Goal: Task Accomplishment & Management: Manage account settings

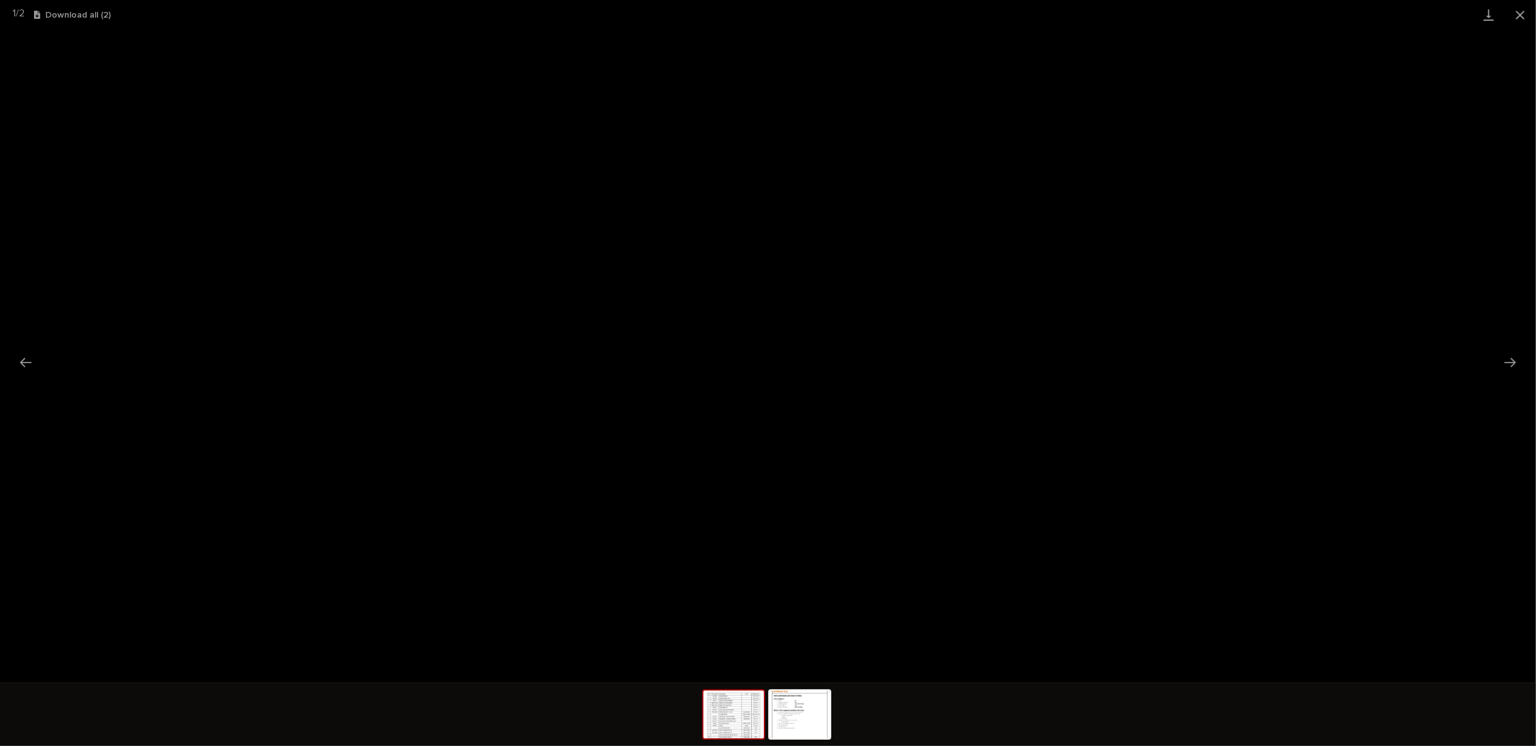
scroll to position [31, 0]
click at [1523, 11] on button "Close gallery" at bounding box center [1519, 15] width 31 height 30
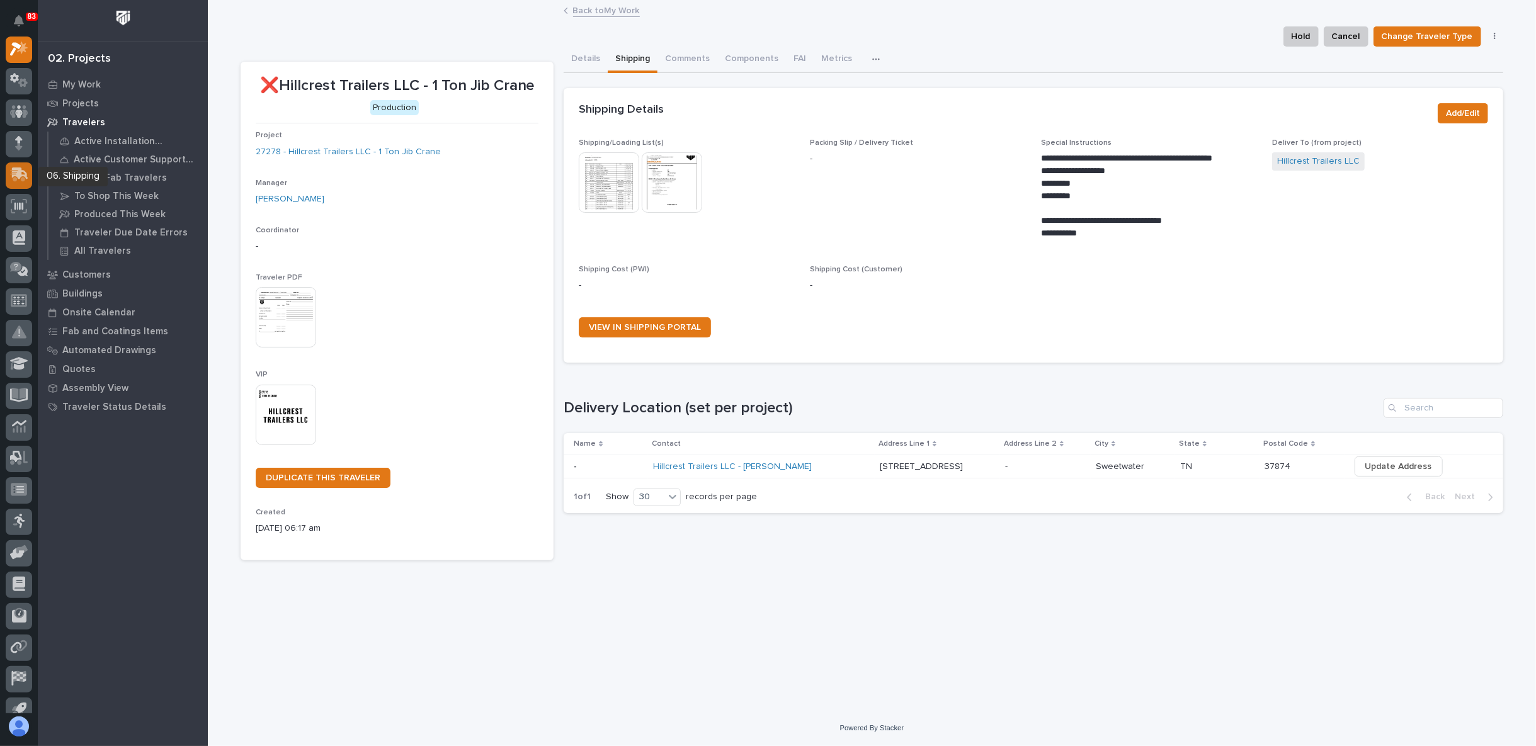
click at [24, 177] on icon at bounding box center [19, 174] width 18 height 14
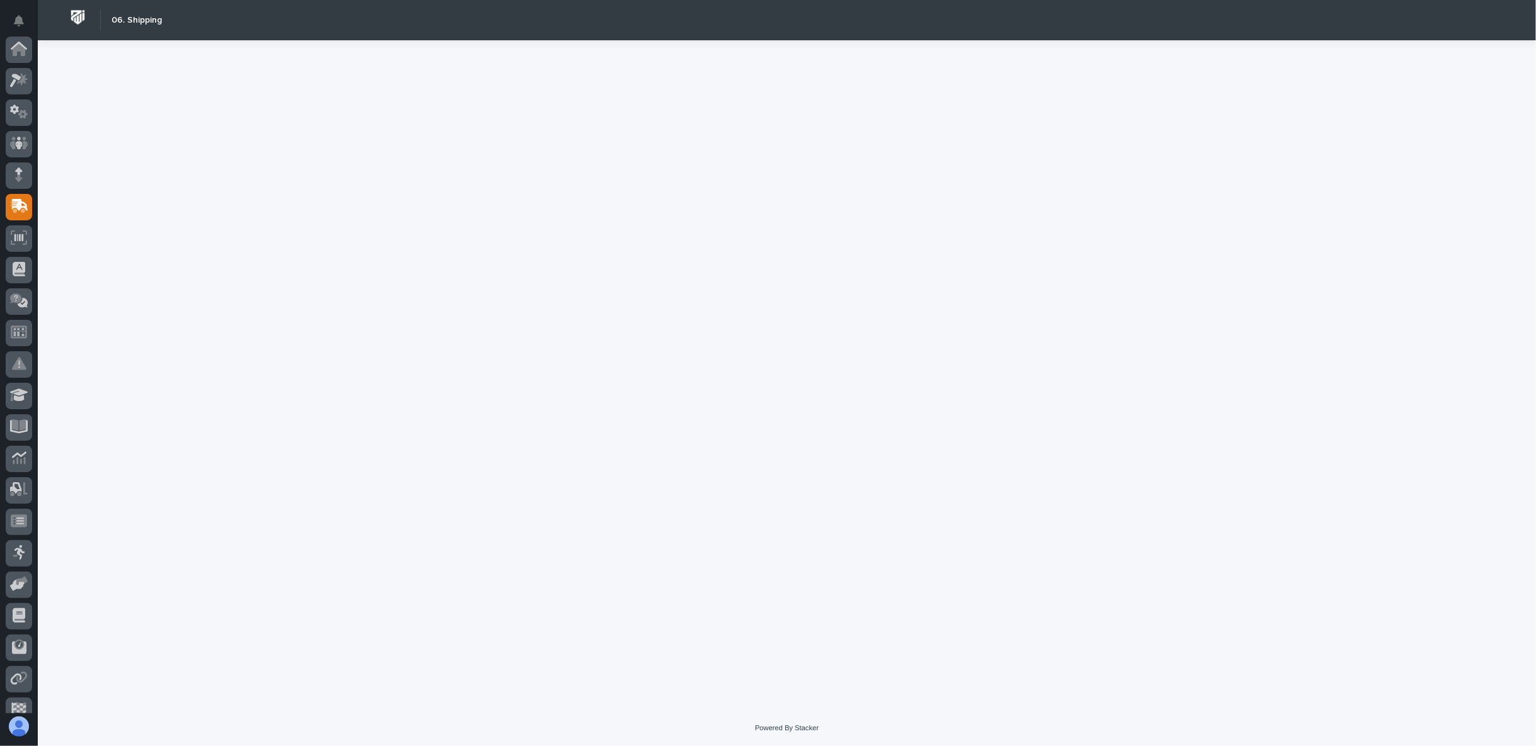
scroll to position [110, 0]
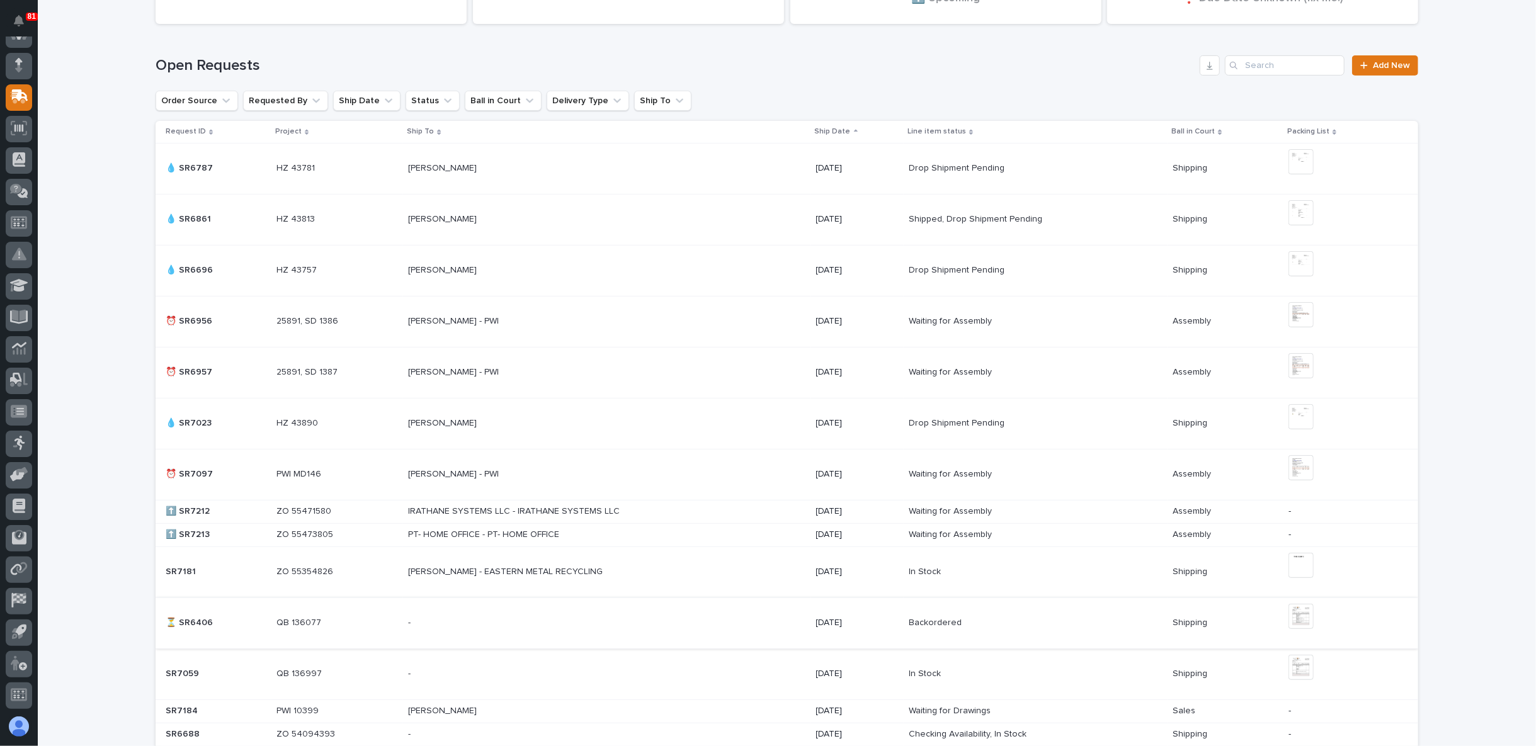
scroll to position [360, 0]
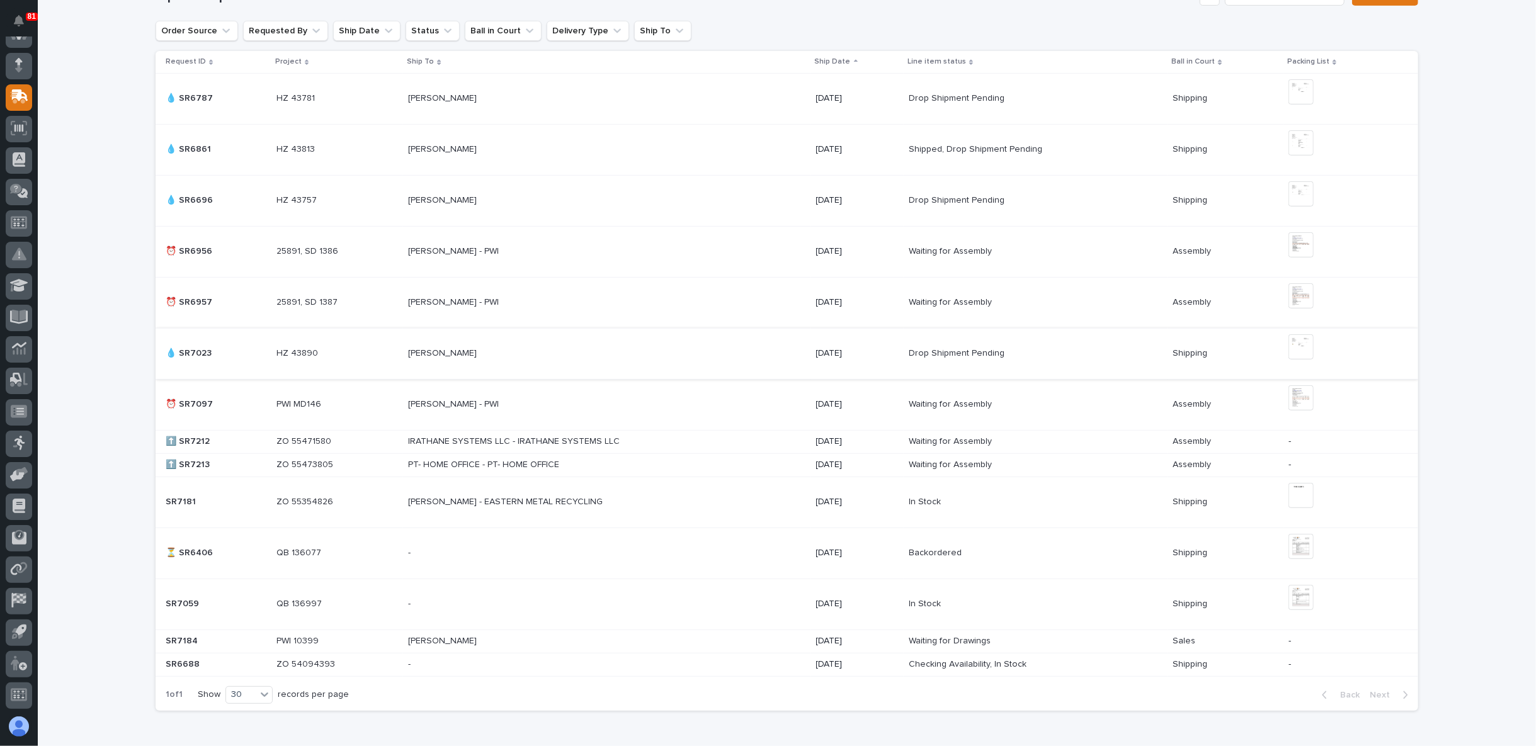
click at [1293, 347] on img at bounding box center [1300, 346] width 25 height 25
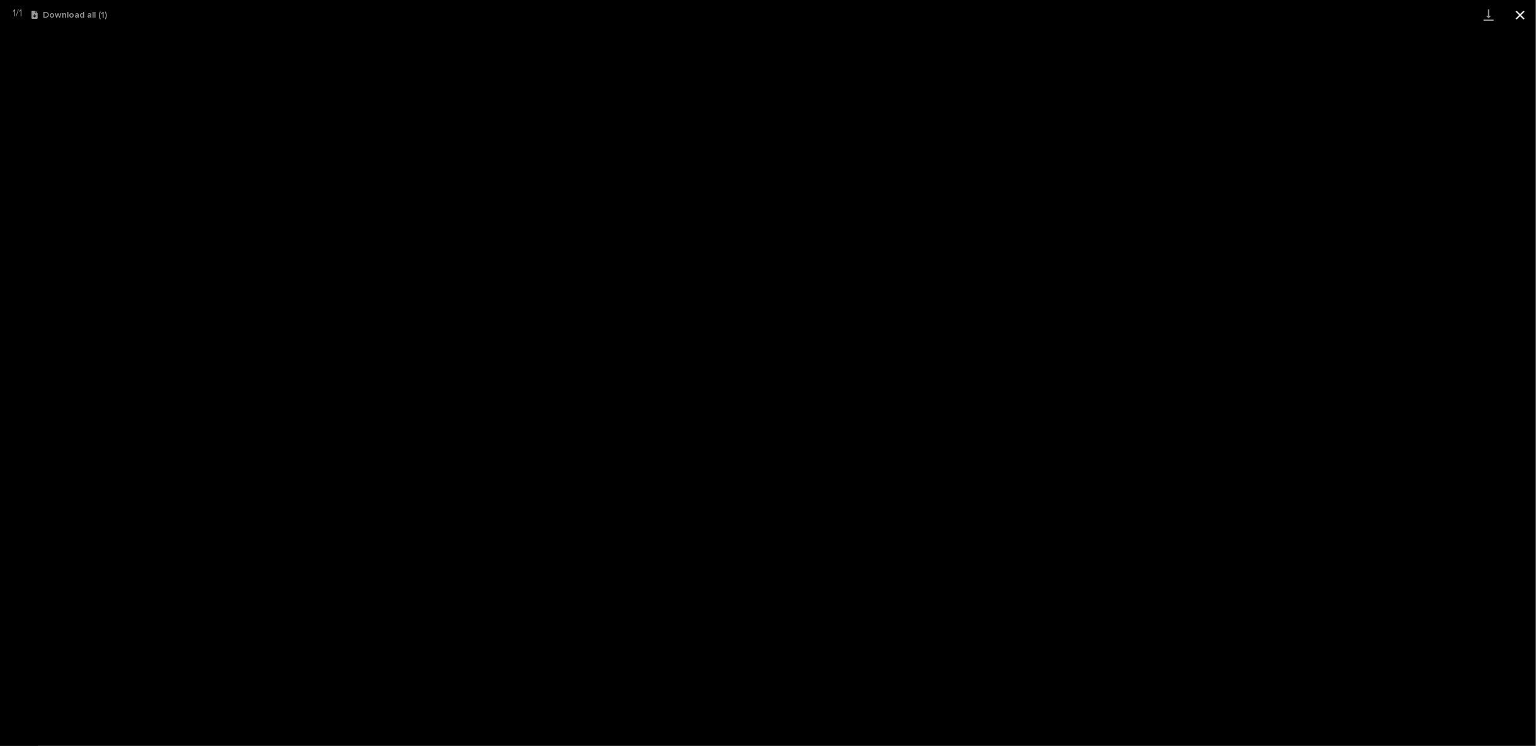
click at [1515, 18] on button "Close gallery" at bounding box center [1519, 15] width 31 height 30
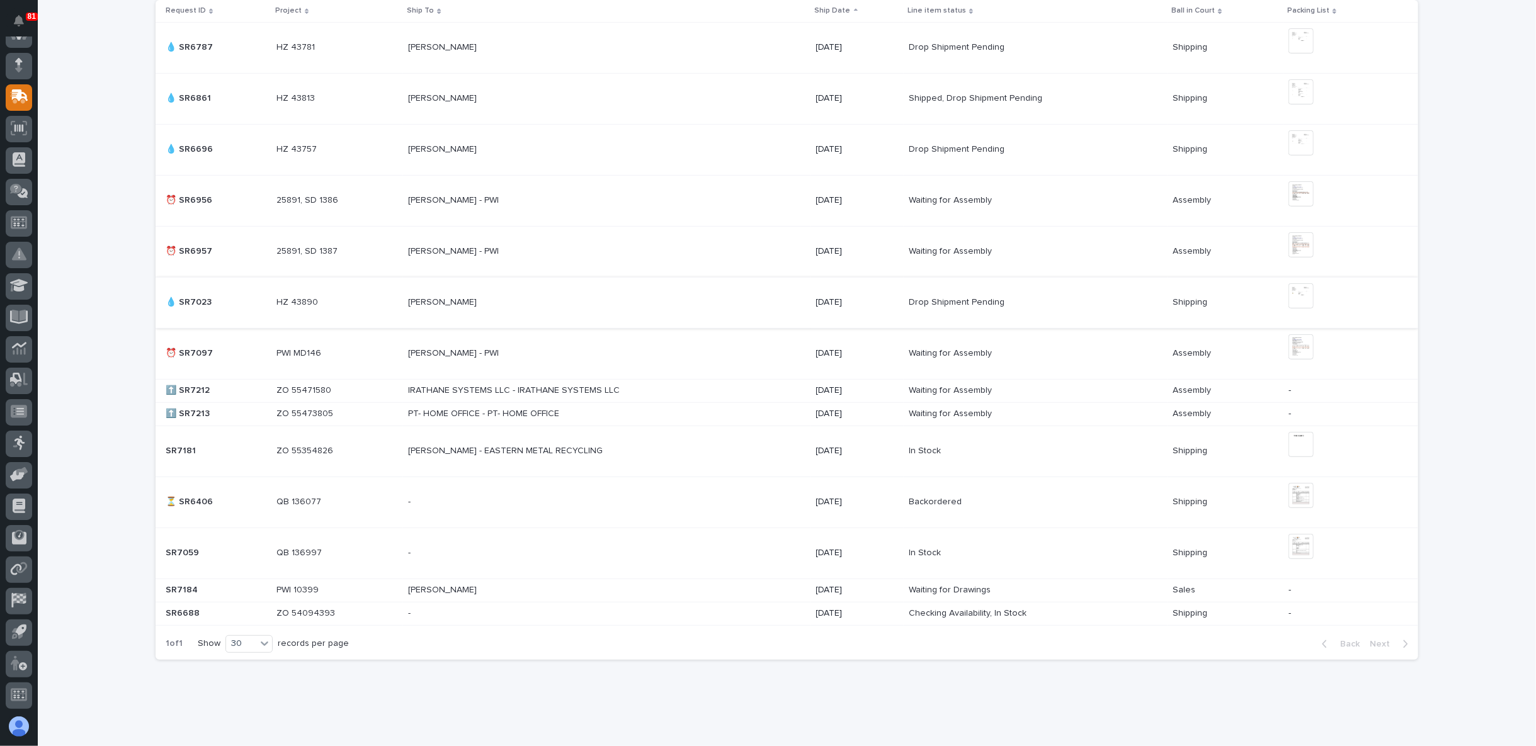
scroll to position [429, 0]
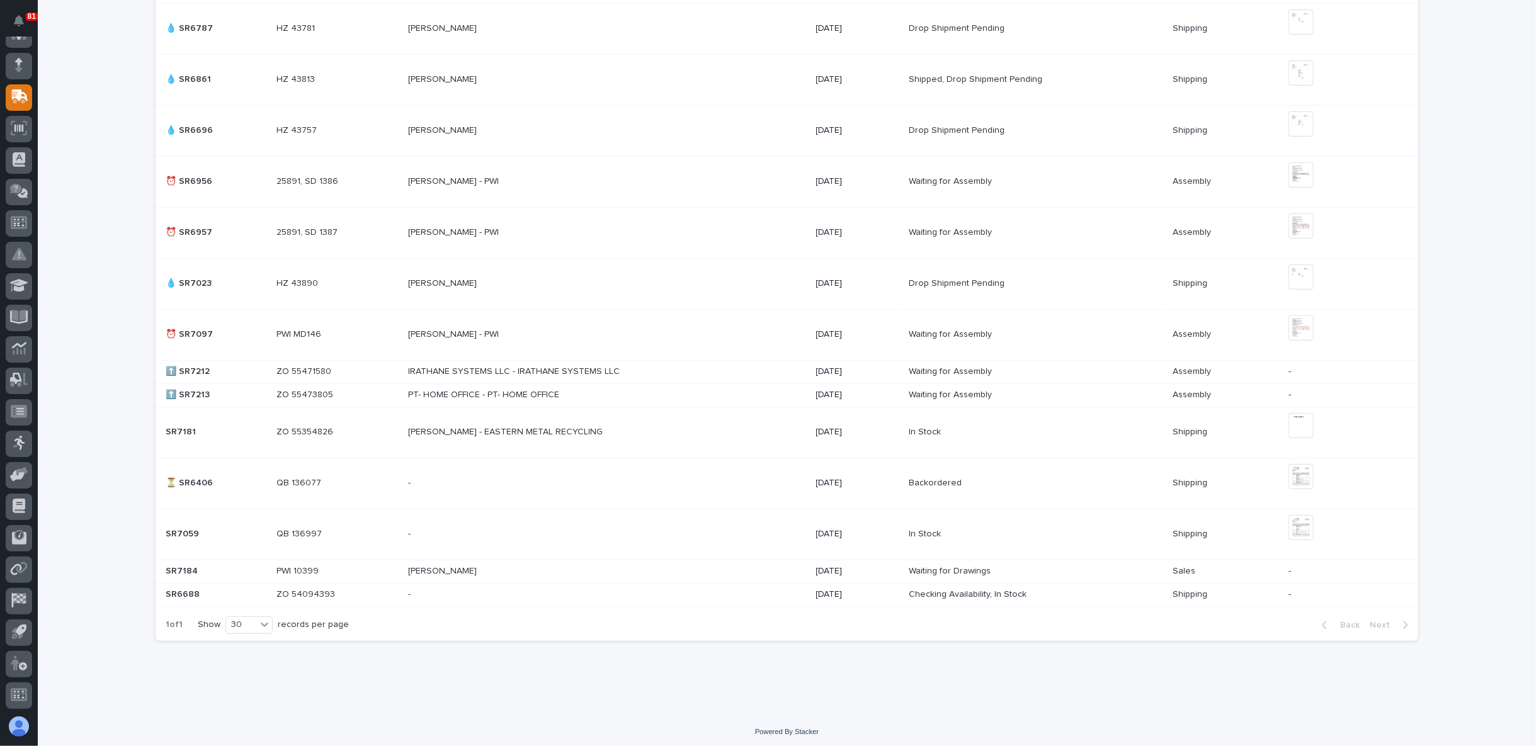
click at [141, 263] on div "Loading... Saving… Loading... Saving… 2 ⬆️ Upcoming 0 🔥 Due [DATE] 4 💧 Drop Shi…" at bounding box center [787, 205] width 1498 height 1015
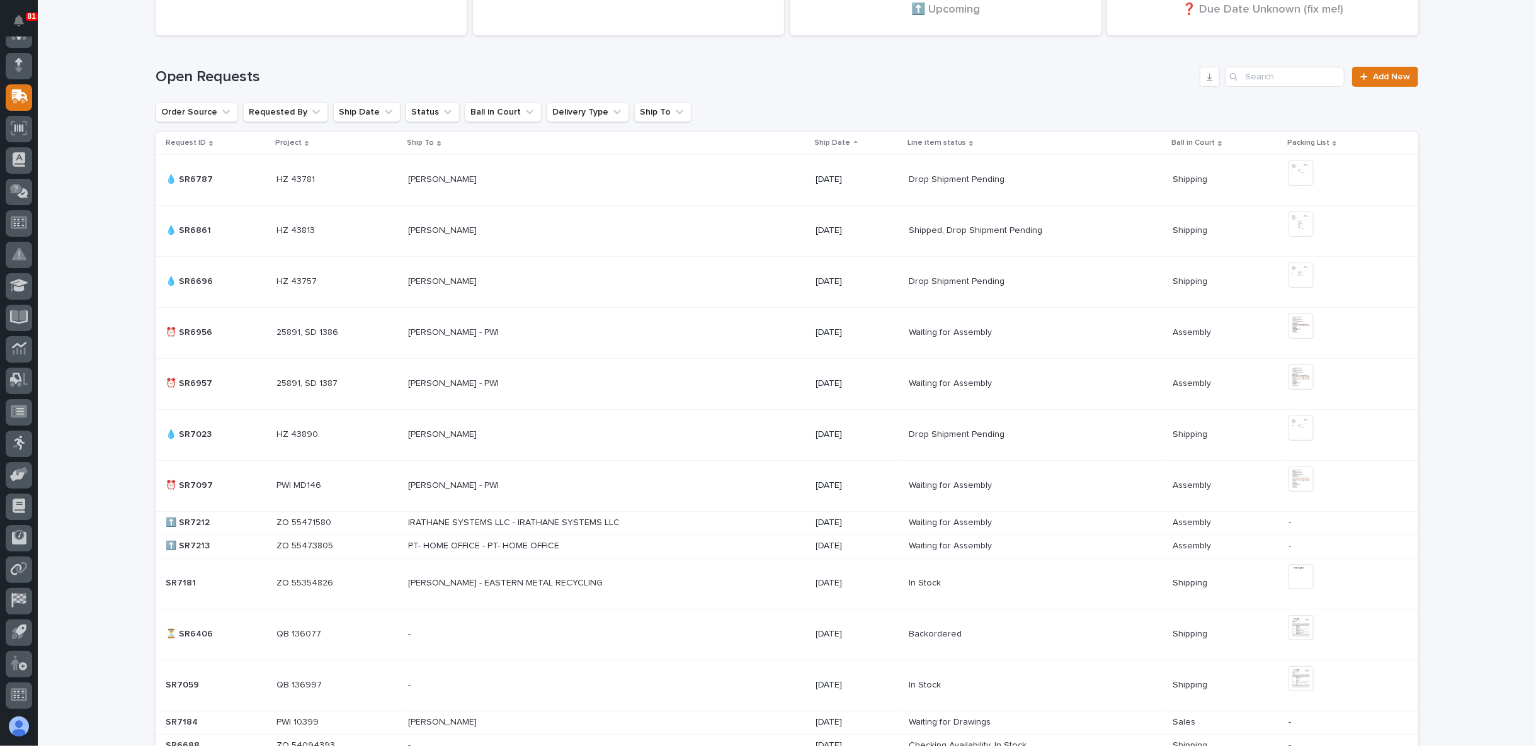
scroll to position [0, 0]
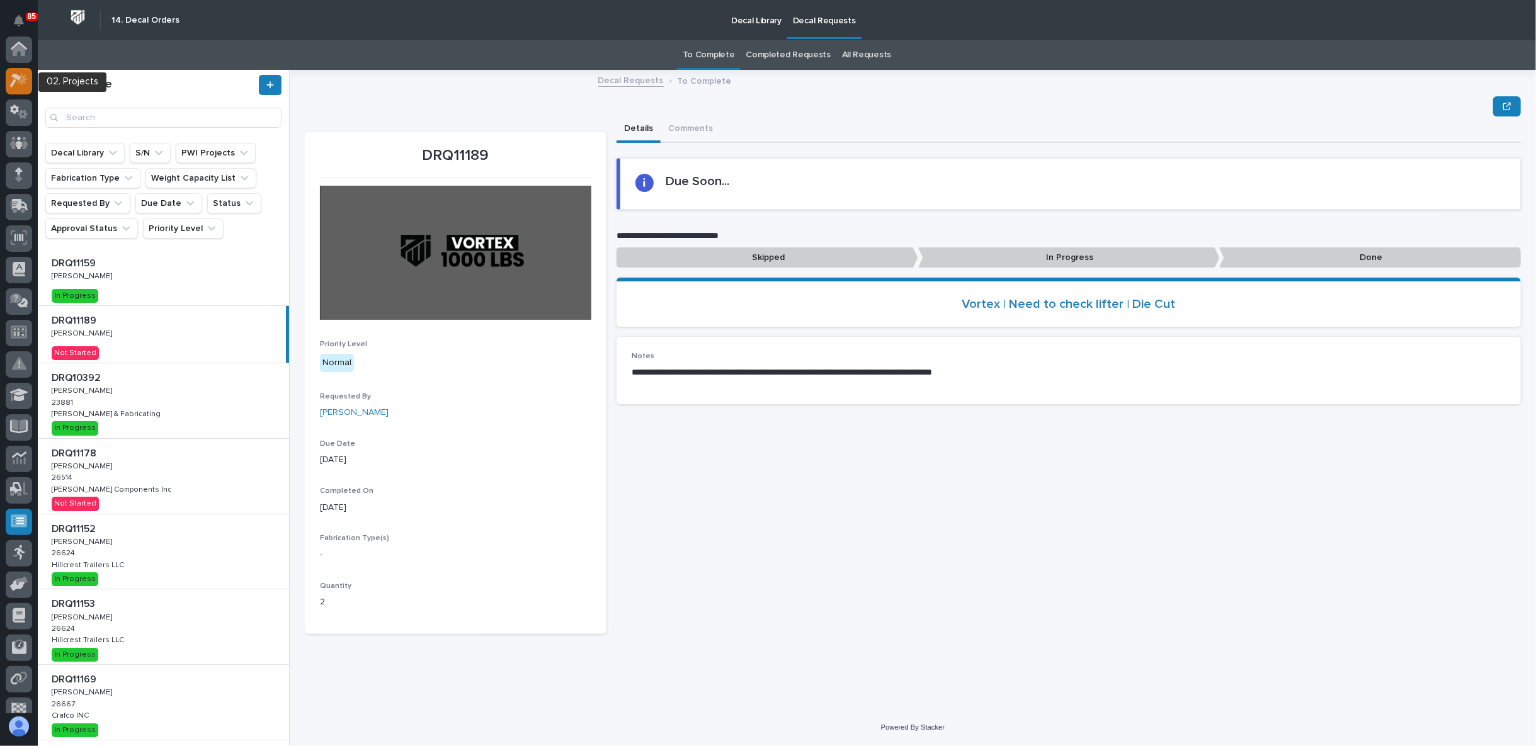
click at [24, 84] on icon at bounding box center [19, 80] width 18 height 14
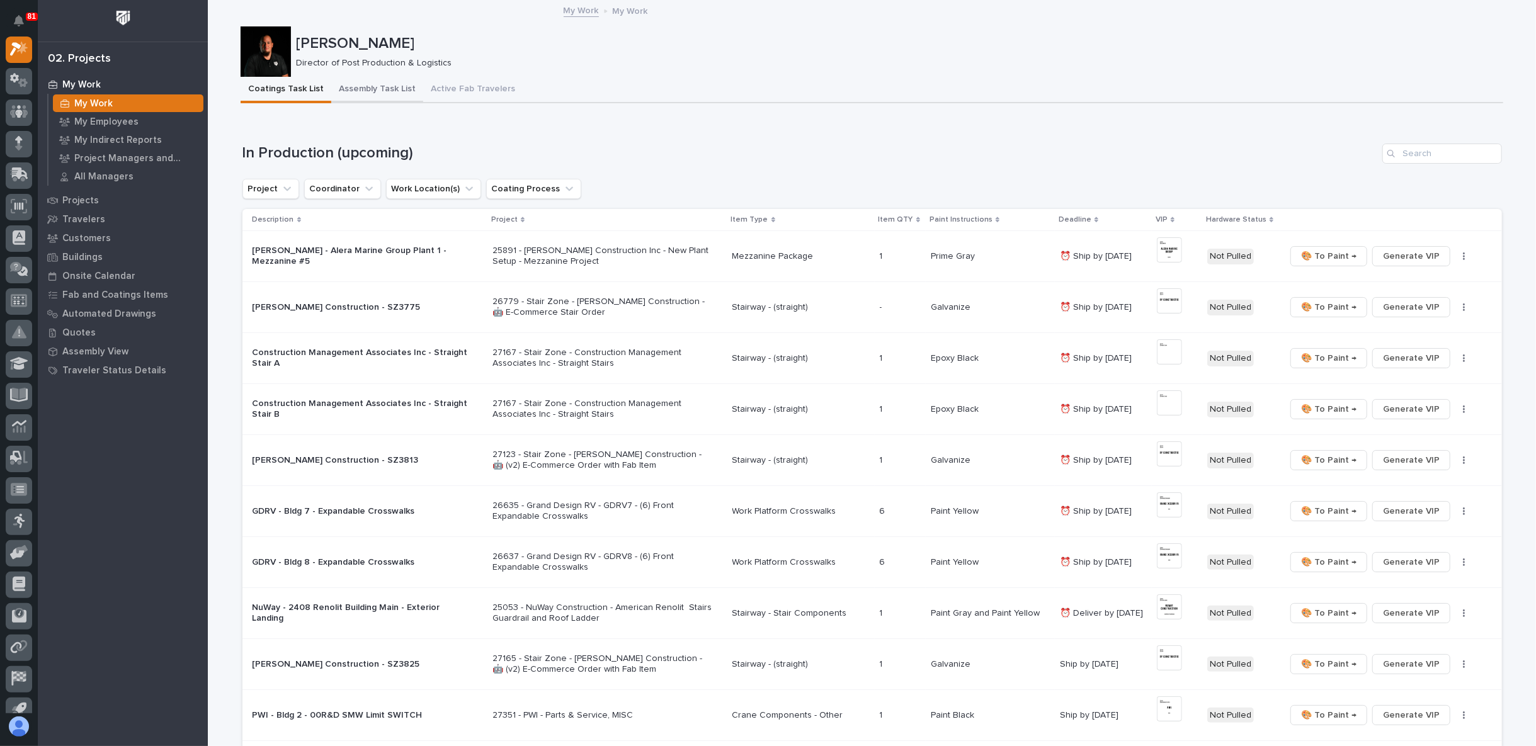
click at [358, 89] on button "Assembly Task List" at bounding box center [377, 90] width 92 height 26
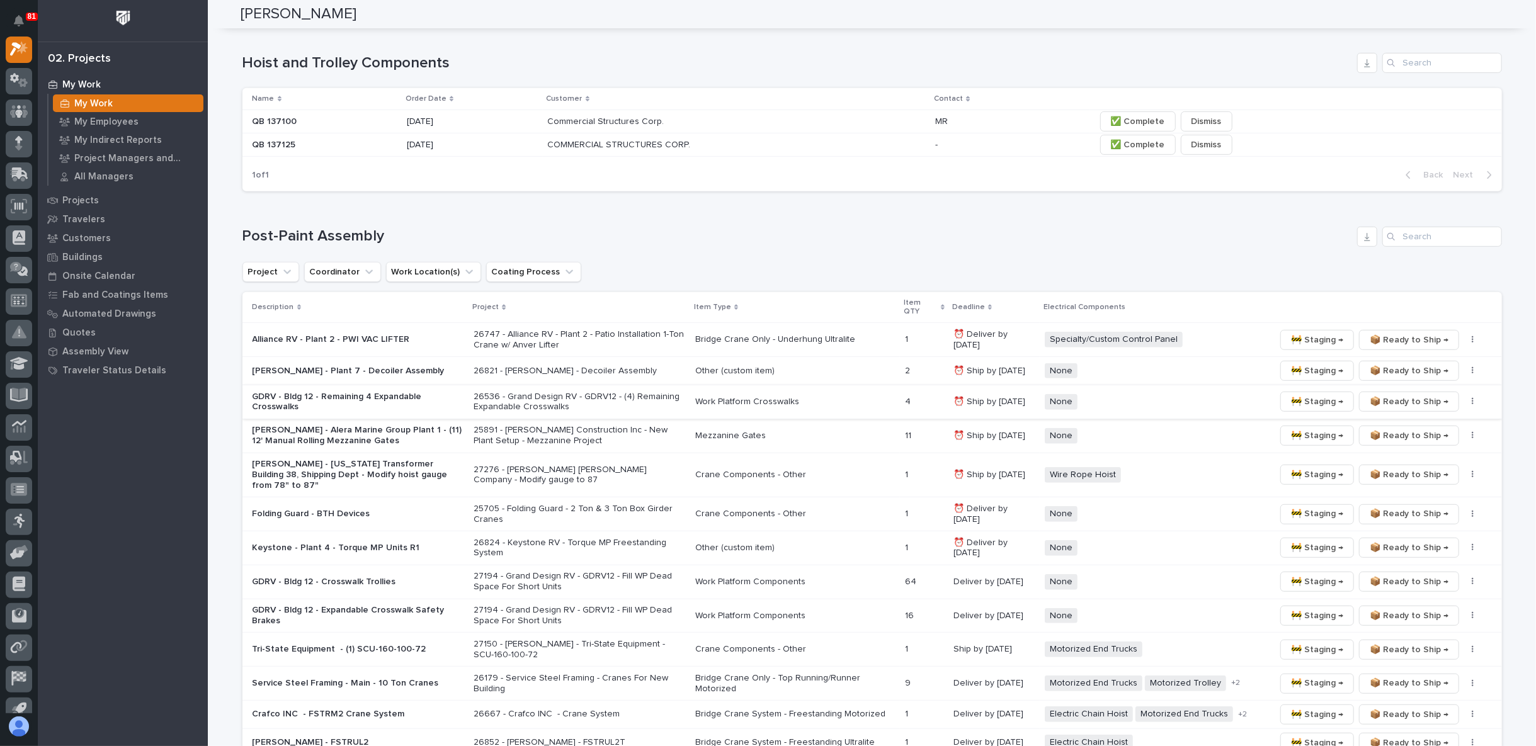
scroll to position [559, 0]
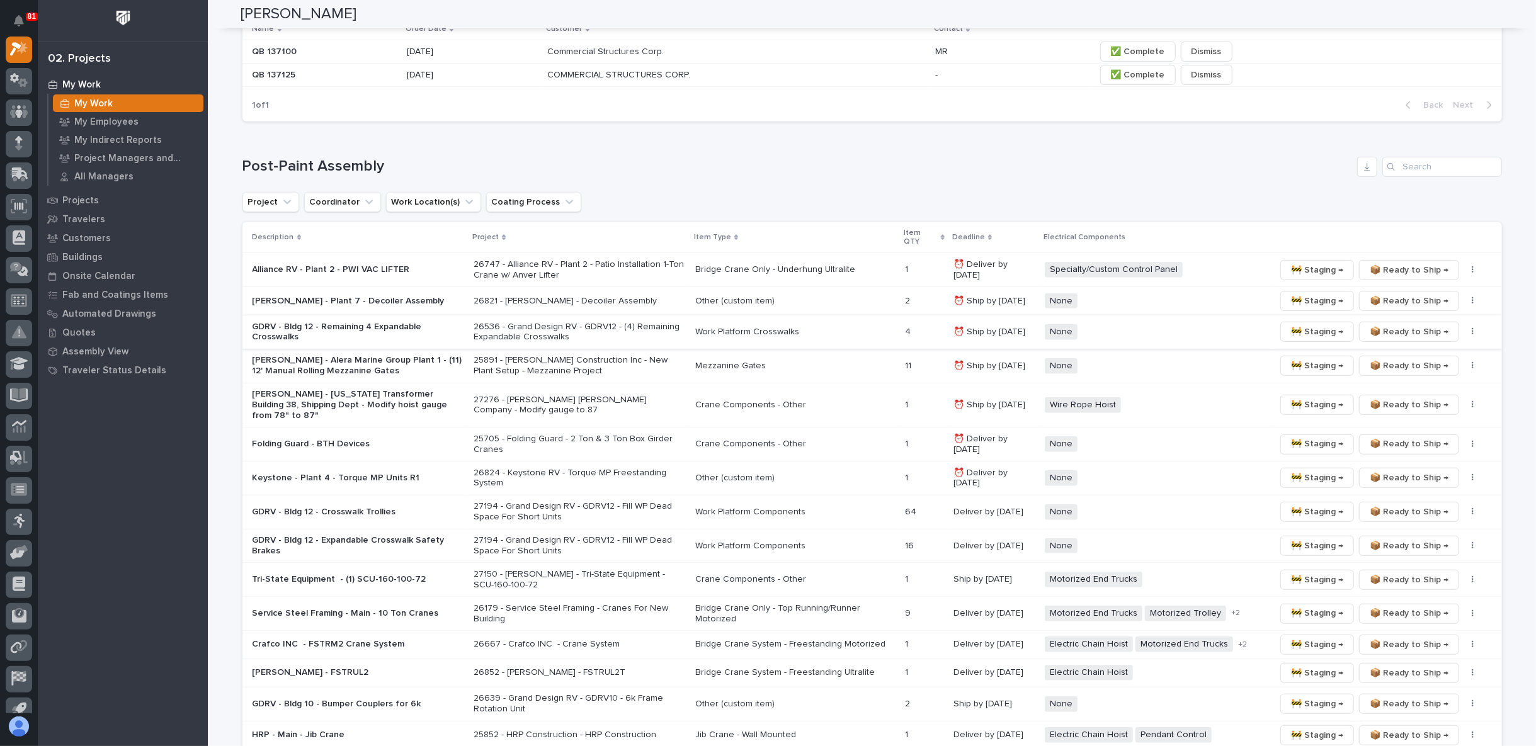
click at [264, 140] on div "Loading... Saving… Post-Paint Assembly Project Coordinator Work Location(s) Coa…" at bounding box center [871, 511] width 1259 height 759
click at [18, 176] on icon at bounding box center [20, 173] width 16 height 12
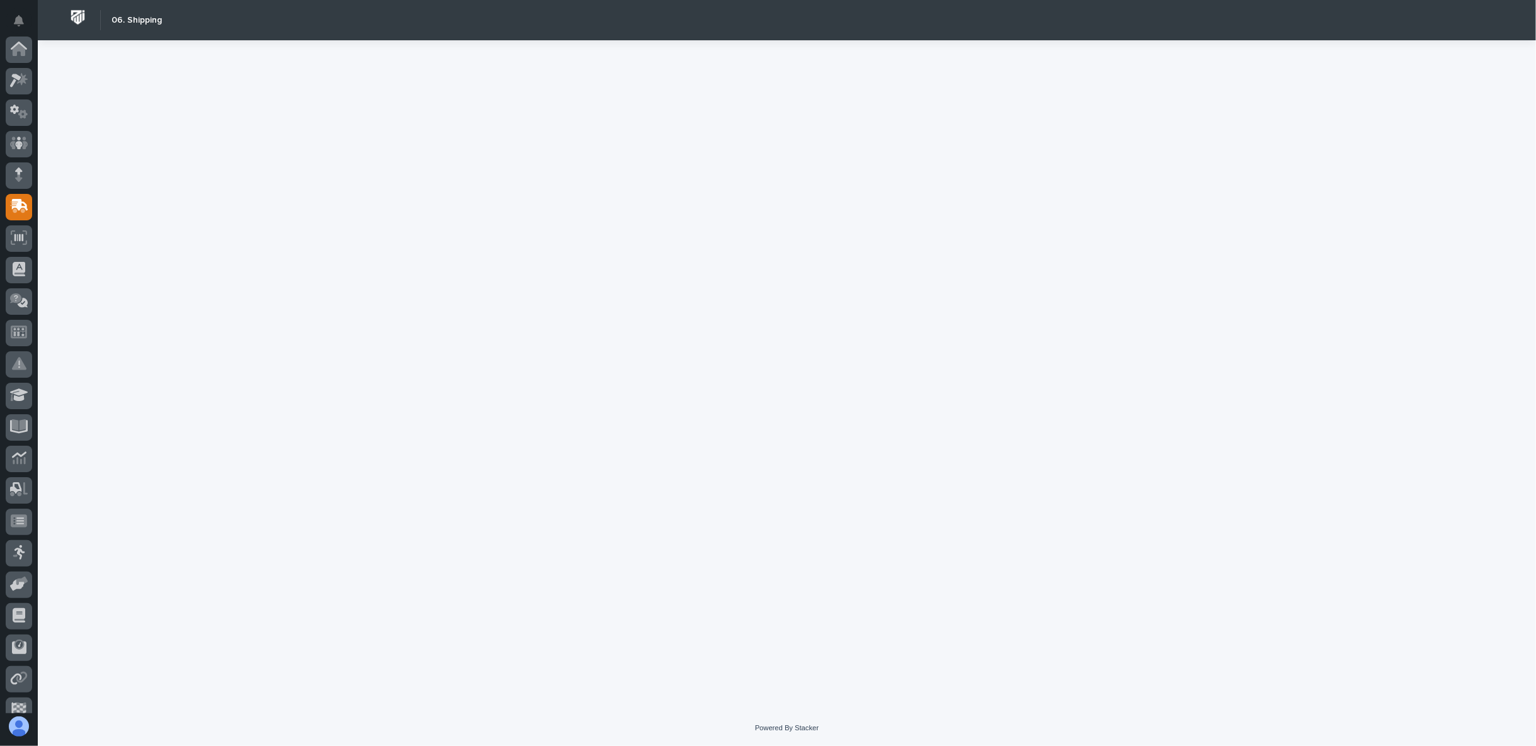
scroll to position [110, 0]
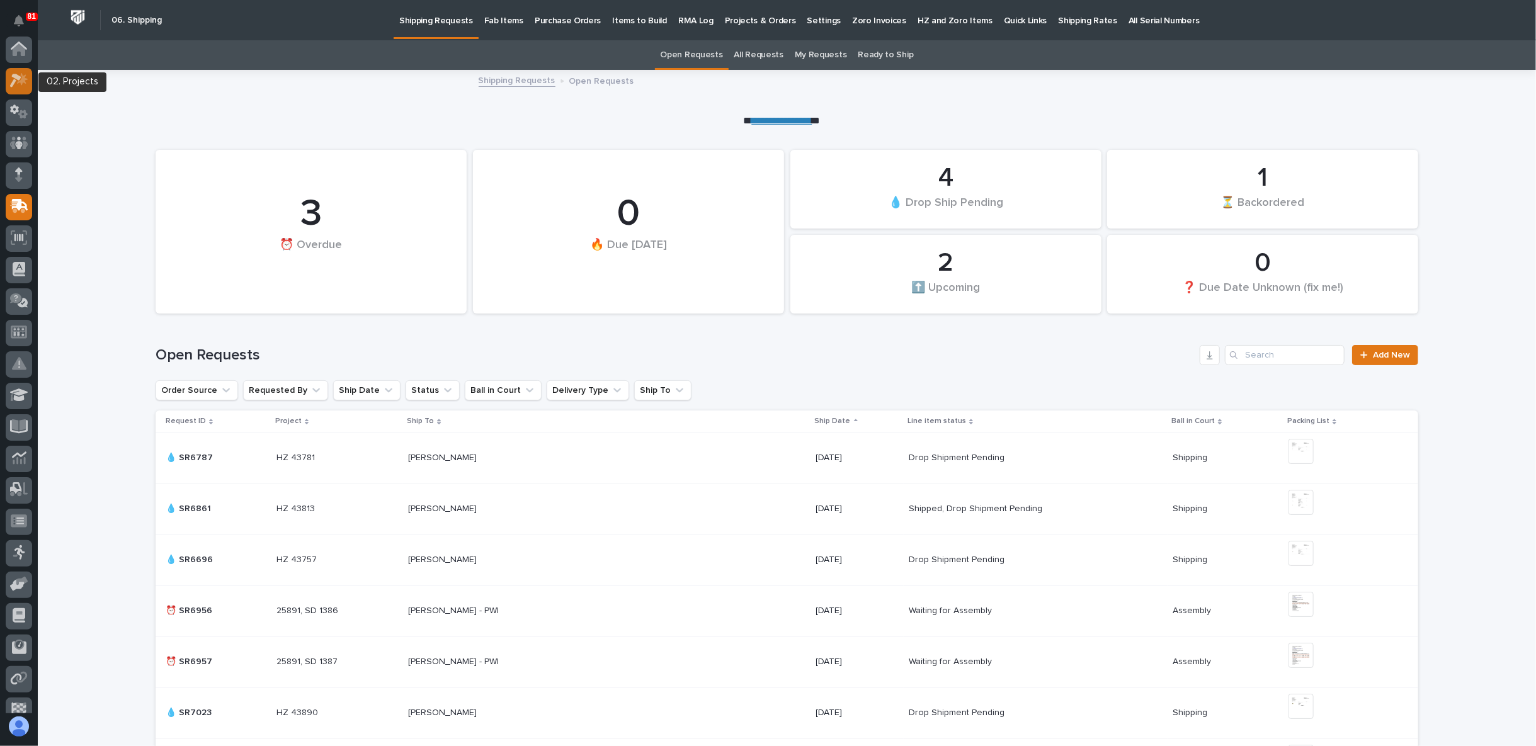
click at [18, 79] on icon at bounding box center [15, 81] width 11 height 14
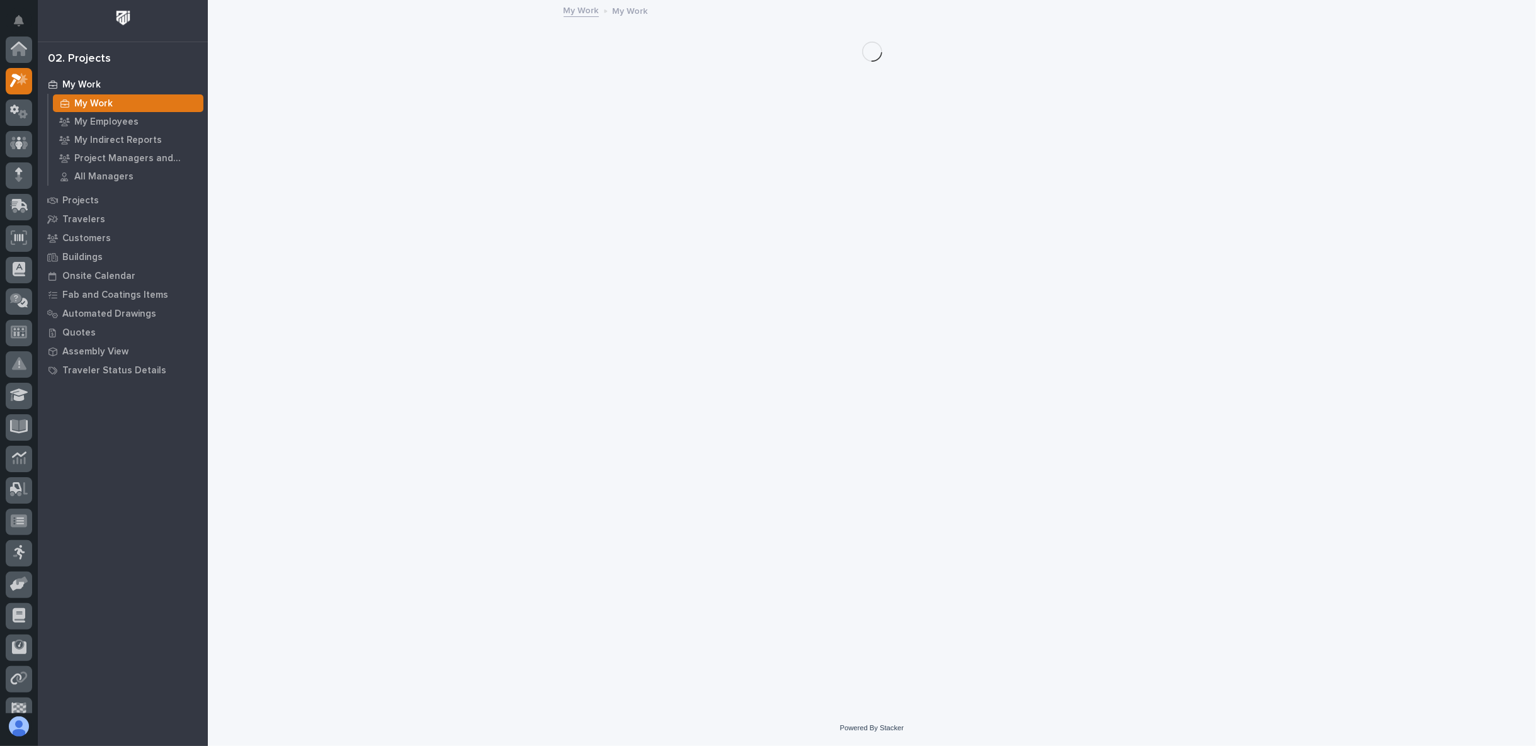
scroll to position [31, 0]
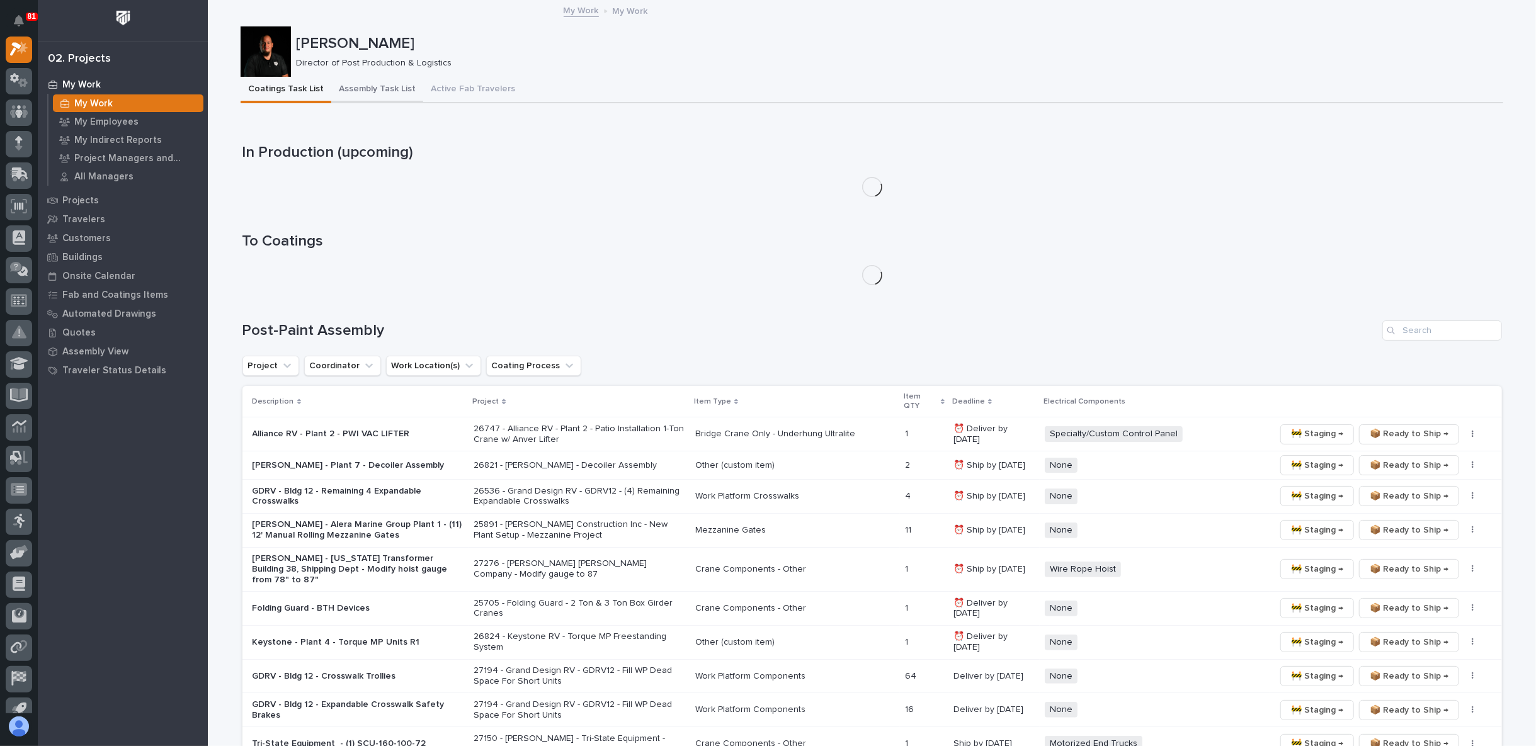
click at [385, 84] on button "Assembly Task List" at bounding box center [377, 90] width 92 height 26
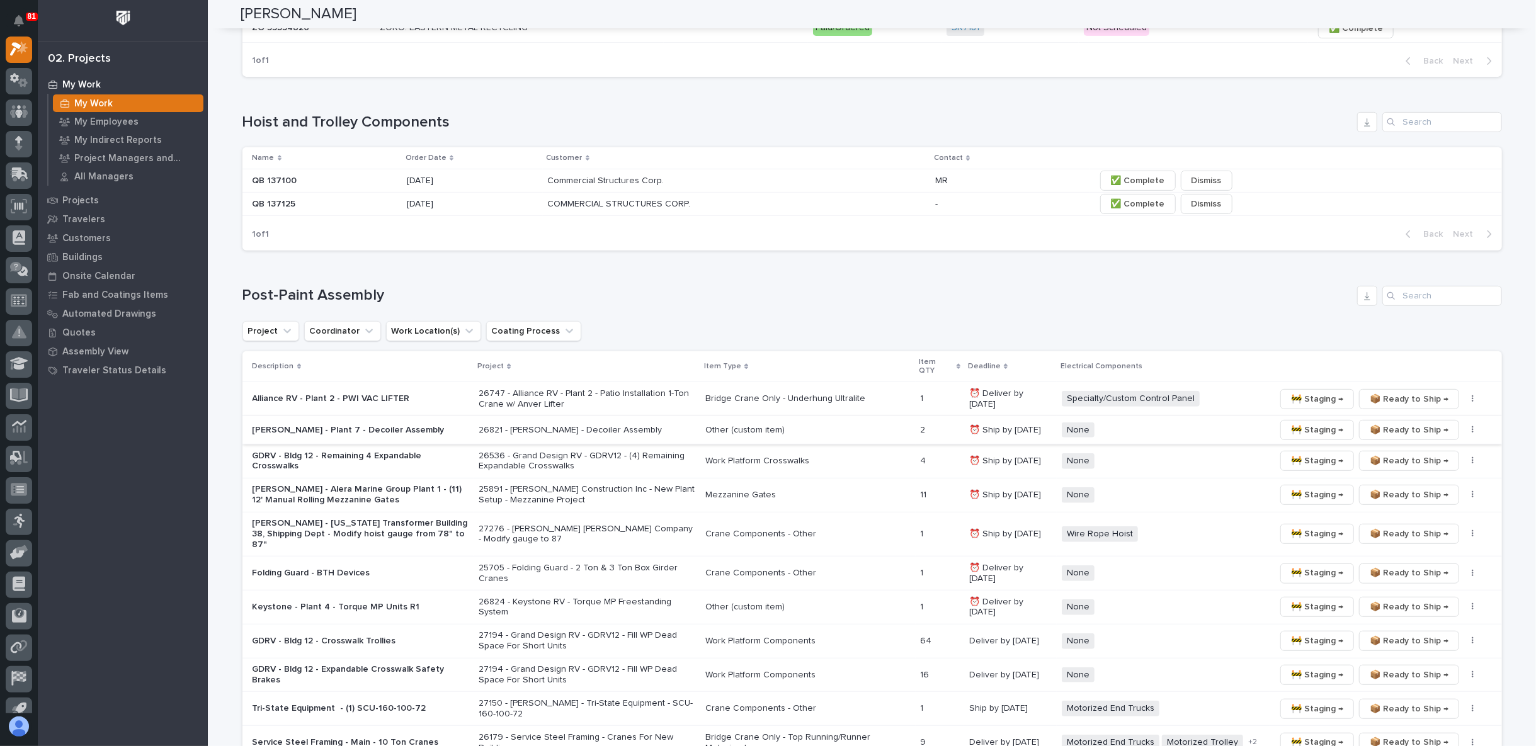
scroll to position [412, 0]
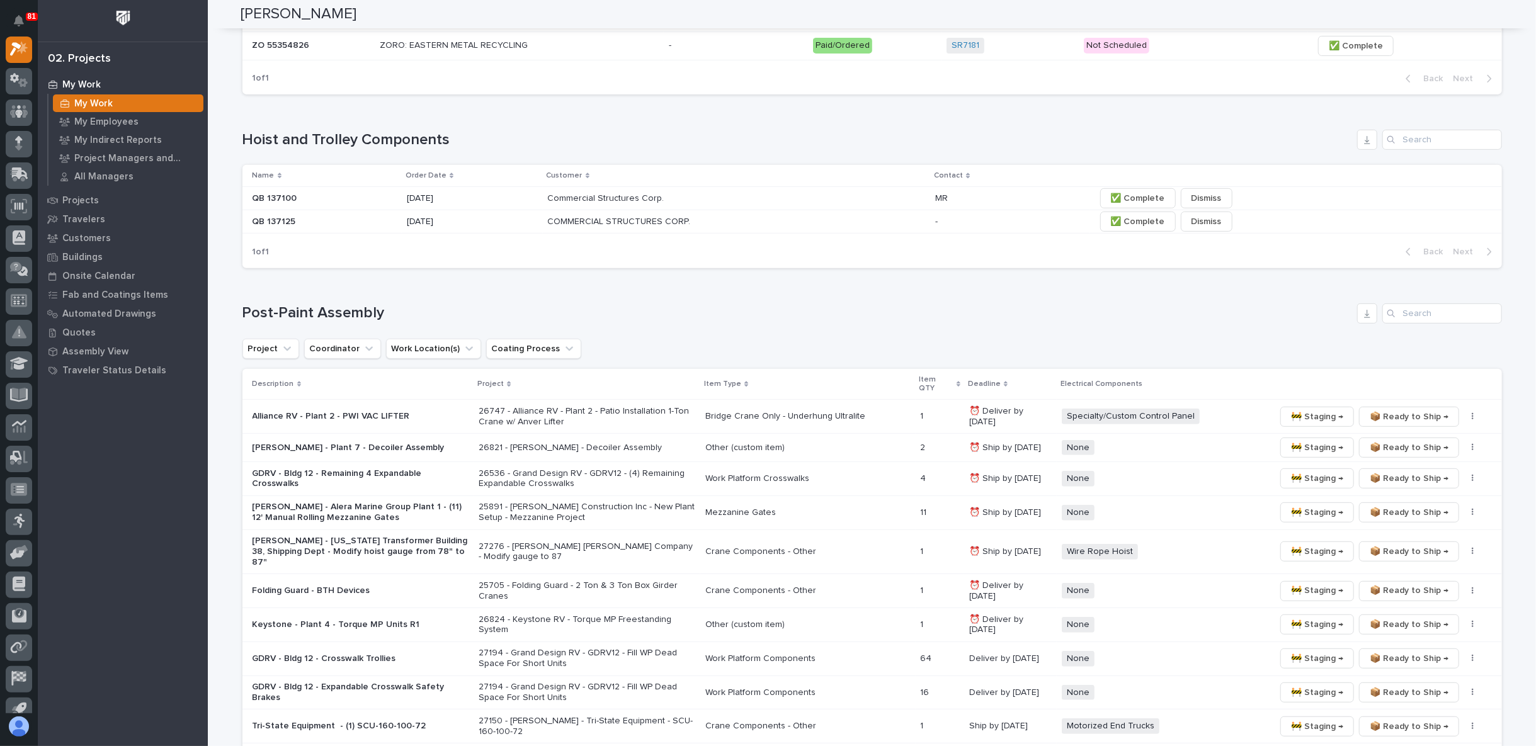
click at [363, 586] on p "Folding Guard - BTH Devices" at bounding box center [360, 591] width 217 height 11
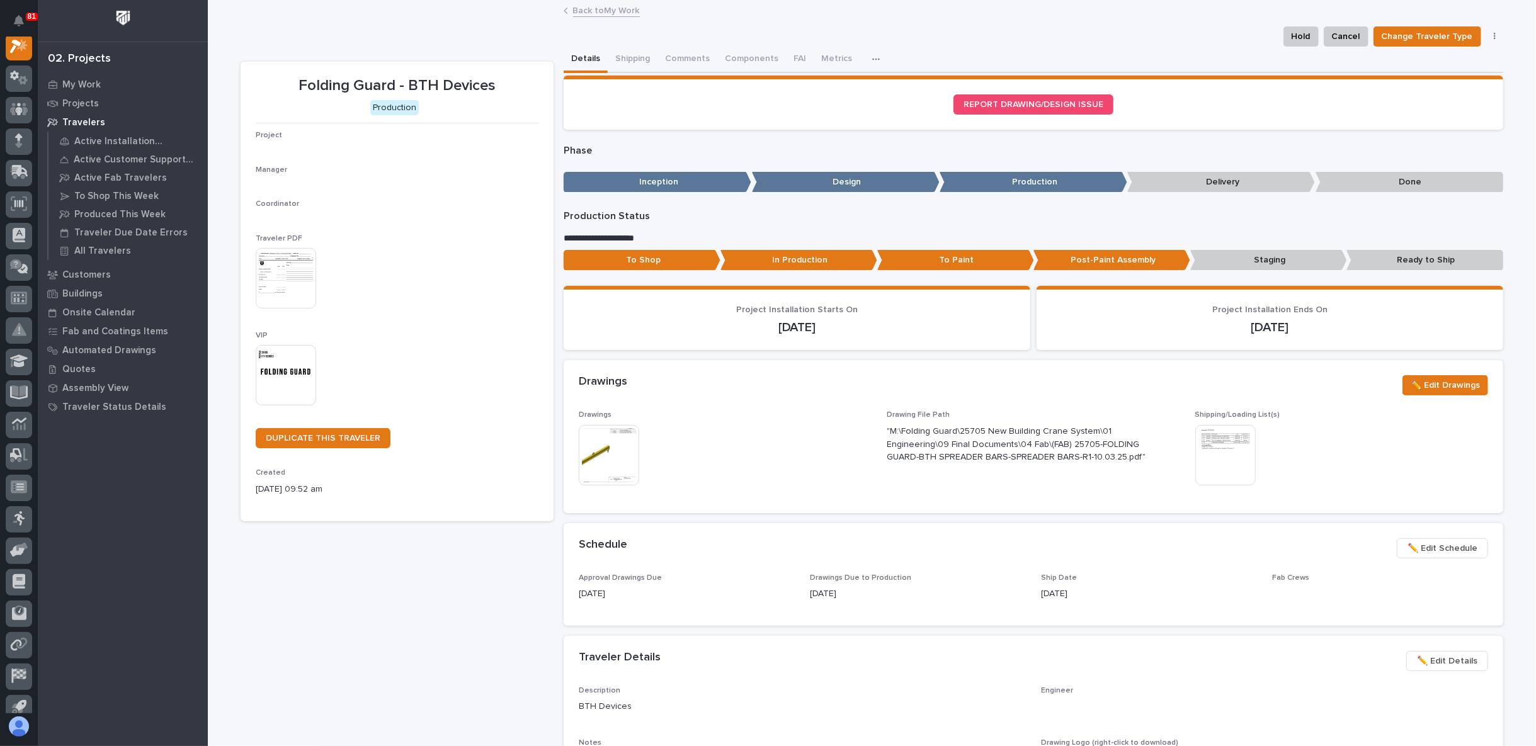
scroll to position [31, 0]
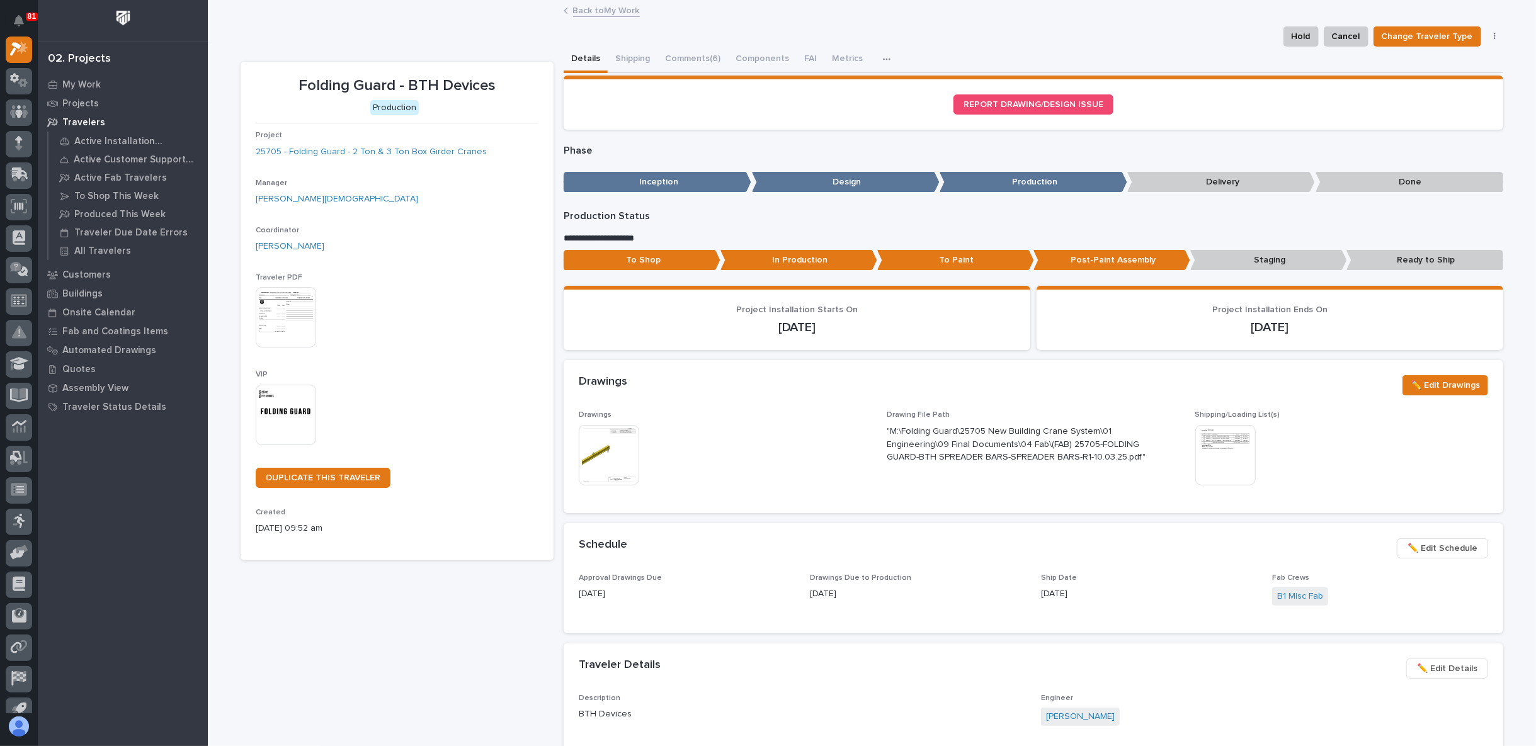
click at [495, 644] on div "Folding Guard - BTH Devices Production Project 25705 - Folding Guard - 2 Ton & …" at bounding box center [397, 705] width 313 height 1287
click at [616, 62] on button "Shipping" at bounding box center [633, 60] width 50 height 26
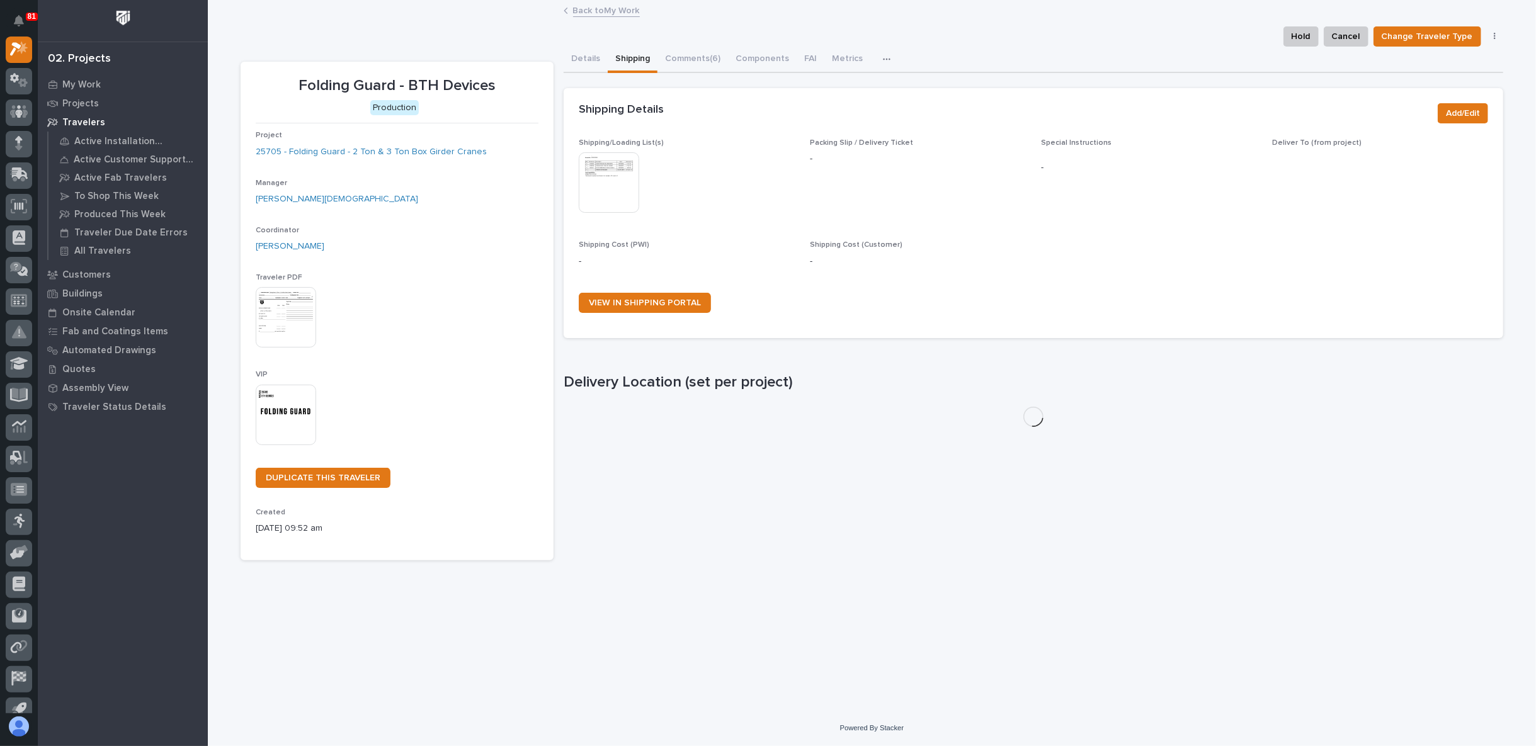
click at [623, 192] on img at bounding box center [609, 182] width 60 height 60
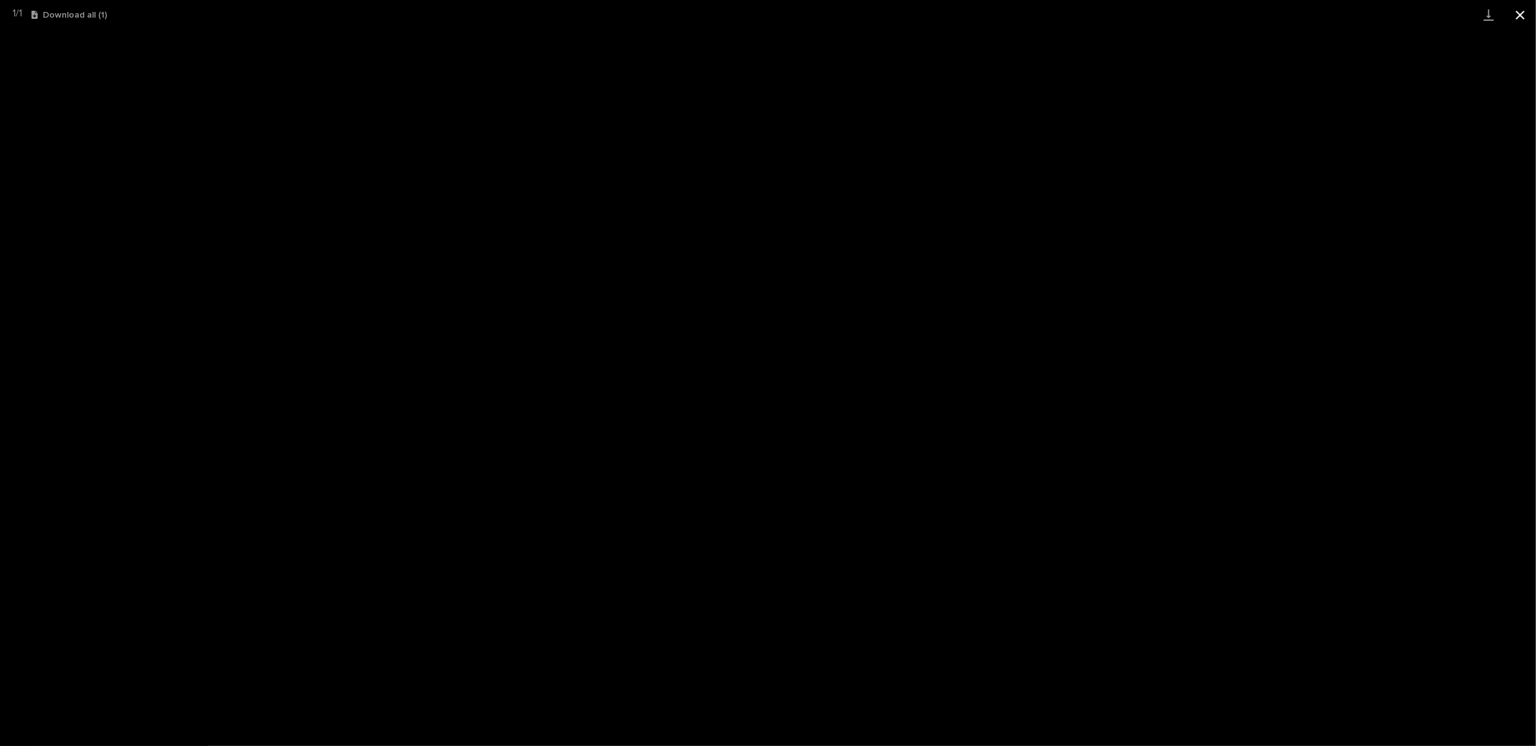
click at [1517, 18] on button "Close gallery" at bounding box center [1519, 15] width 31 height 30
